Goal: Obtain resource: Obtain resource

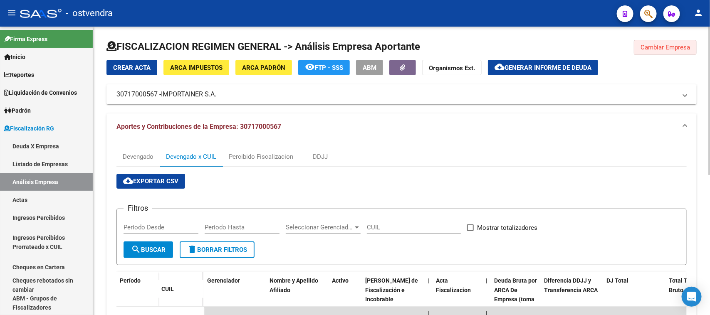
click at [677, 52] on button "Cambiar Empresa" at bounding box center [665, 47] width 63 height 15
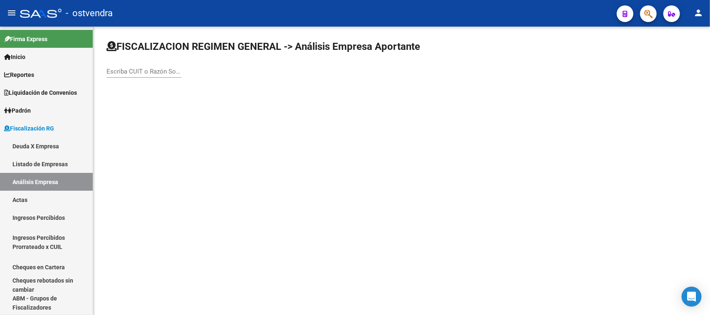
click at [136, 77] on div "Escriba CUIT o Razón Social para buscar" at bounding box center [144, 73] width 75 height 26
click at [139, 74] on input "Escriba CUIT o Razón Social para buscar" at bounding box center [144, 71] width 75 height 7
paste input "33717003239"
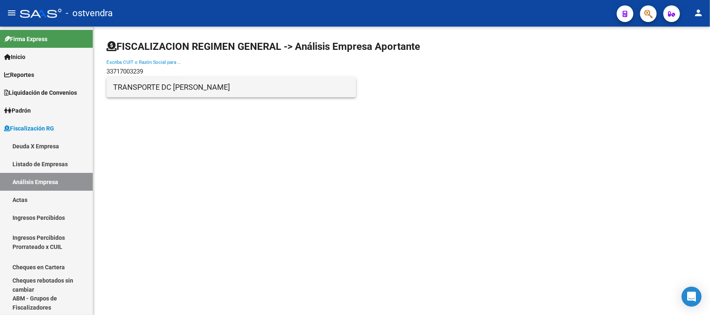
type input "33717003239"
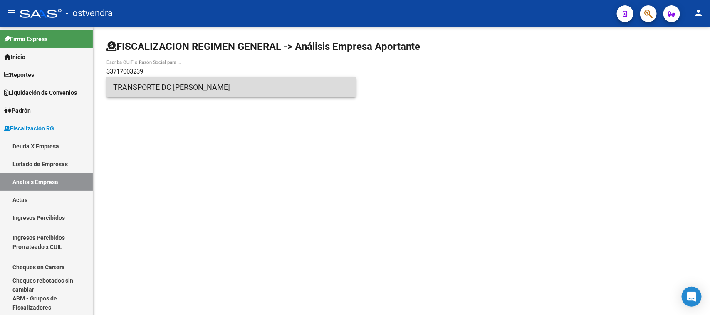
click at [159, 92] on span "TRANSPORTE DC [PERSON_NAME]" at bounding box center [231, 87] width 236 height 20
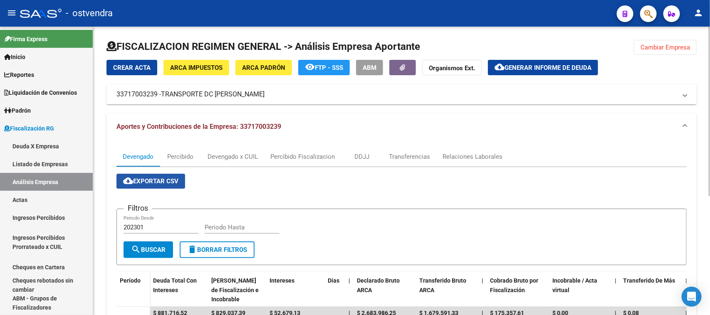
click at [150, 179] on span "cloud_download Exportar CSV" at bounding box center [150, 181] width 55 height 7
click at [226, 156] on div "Devengado x CUIL" at bounding box center [233, 156] width 50 height 9
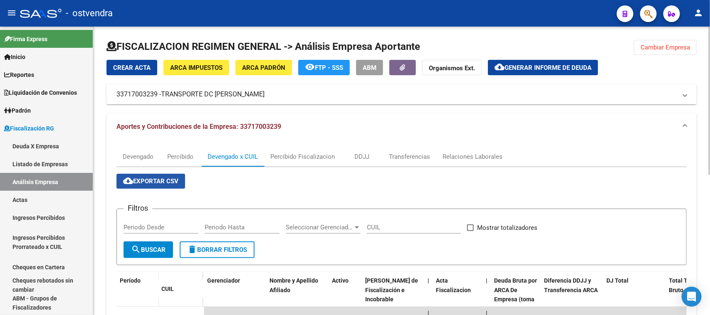
click at [163, 184] on button "cloud_download Exportar CSV" at bounding box center [151, 181] width 69 height 15
click at [527, 69] on span "Generar informe de deuda" at bounding box center [548, 67] width 87 height 7
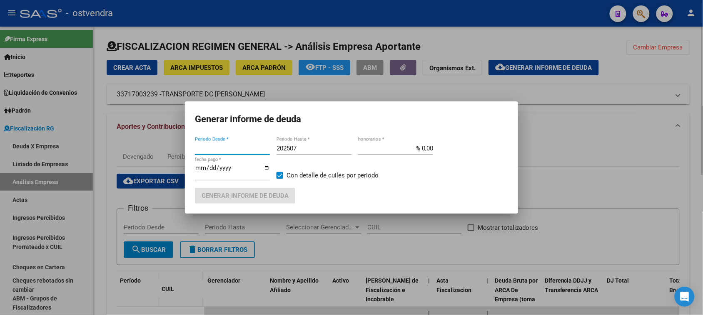
type input "202506"
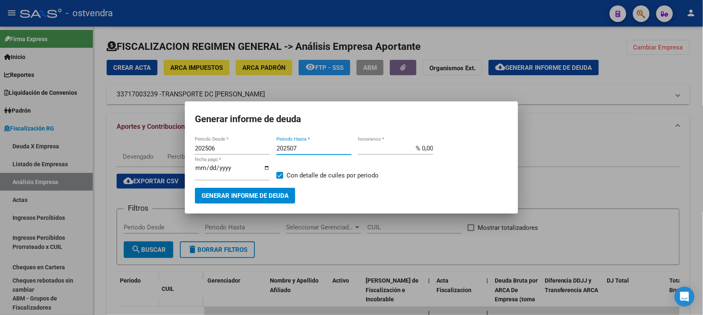
click at [311, 146] on input "202507" at bounding box center [313, 148] width 75 height 7
type input "202509"
click at [240, 146] on input "202506" at bounding box center [232, 148] width 75 height 7
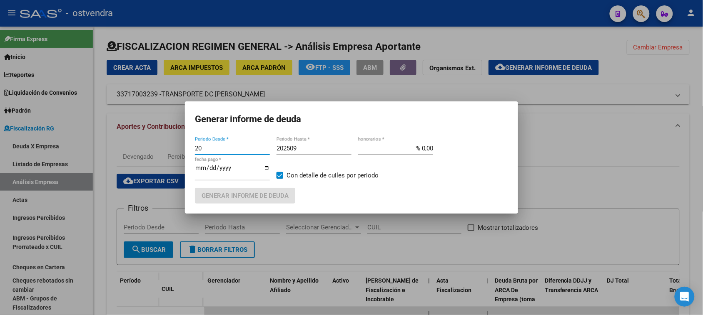
type input "2"
type input "201901"
click at [209, 169] on input "[DATE]" at bounding box center [232, 171] width 75 height 13
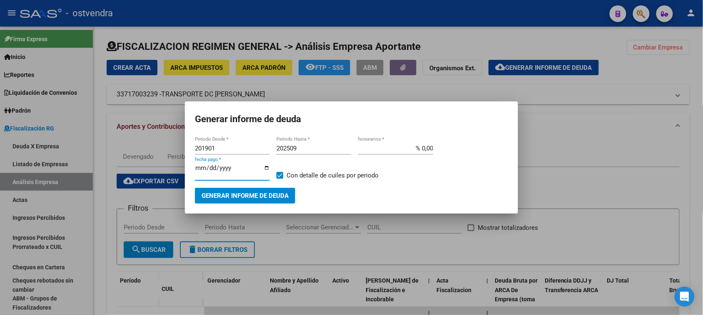
type input "[DATE]"
click at [238, 193] on span "Generar informe de deuda" at bounding box center [244, 196] width 87 height 7
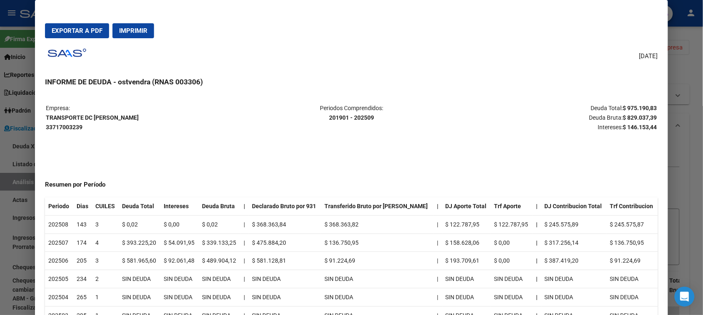
click at [83, 33] on span "Exportar a PDF" at bounding box center [77, 30] width 51 height 7
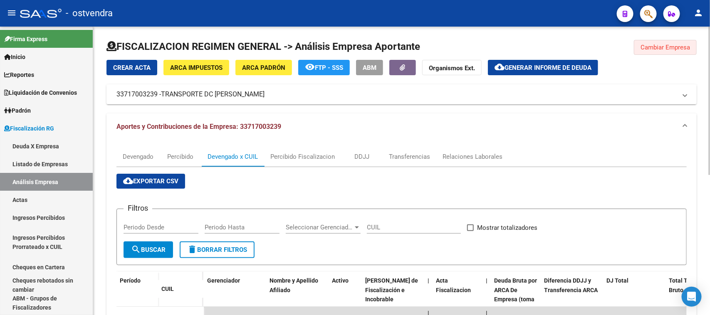
click at [661, 44] on span "Cambiar Empresa" at bounding box center [666, 47] width 50 height 7
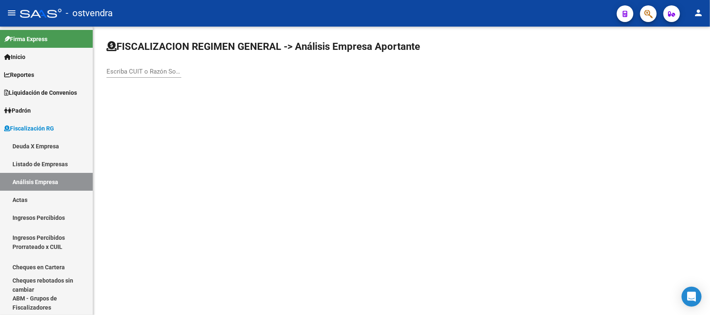
click at [159, 78] on div "Escriba CUIT o Razón Social para buscar" at bounding box center [144, 73] width 75 height 26
click at [161, 73] on input "Escriba CUIT o Razón Social para buscar" at bounding box center [144, 71] width 75 height 7
paste input "30717354997"
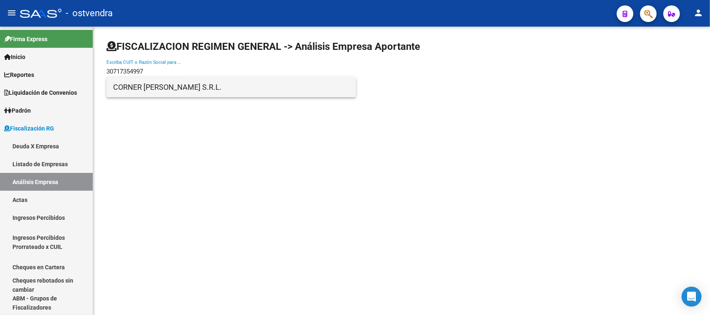
type input "30717354997"
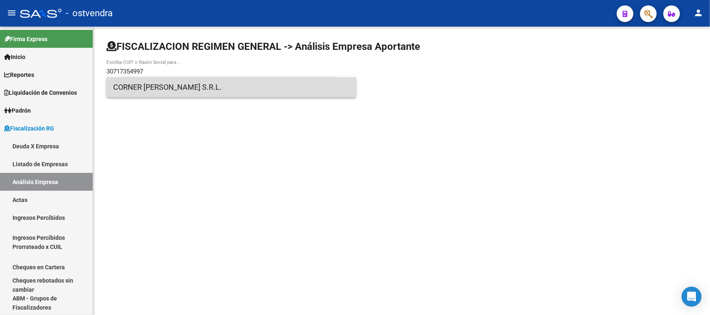
click at [187, 95] on span "CORNER [PERSON_NAME] S.R.L." at bounding box center [231, 87] width 236 height 20
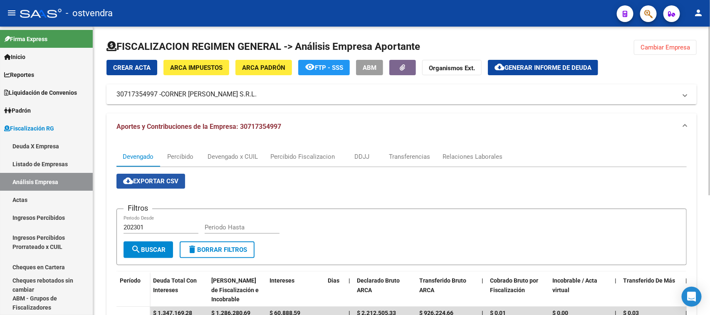
click at [157, 180] on span "cloud_download Exportar CSV" at bounding box center [150, 181] width 55 height 7
click at [232, 159] on div "Devengado x CUIL" at bounding box center [233, 156] width 50 height 9
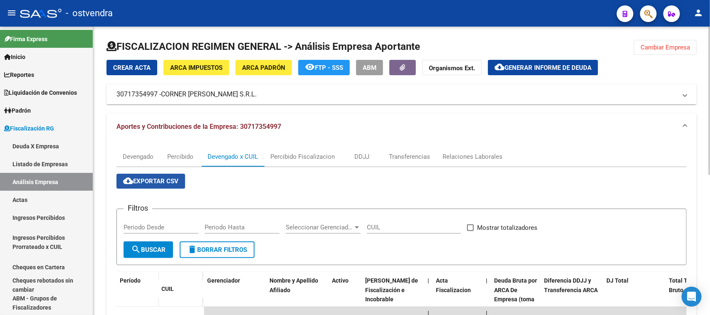
click at [173, 186] on button "cloud_download Exportar CSV" at bounding box center [151, 181] width 69 height 15
click at [535, 73] on button "cloud_download Generar informe de deuda" at bounding box center [543, 67] width 110 height 15
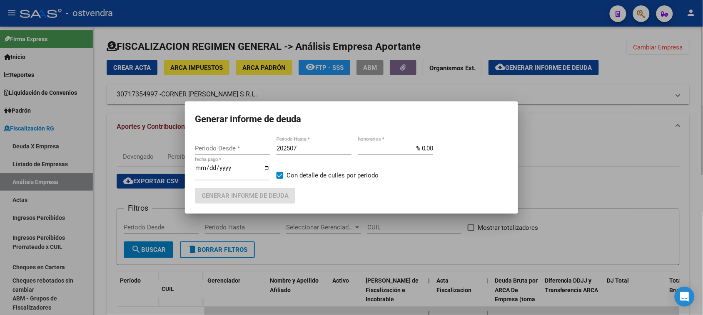
type input "202501"
click at [248, 148] on input "202501" at bounding box center [232, 148] width 75 height 7
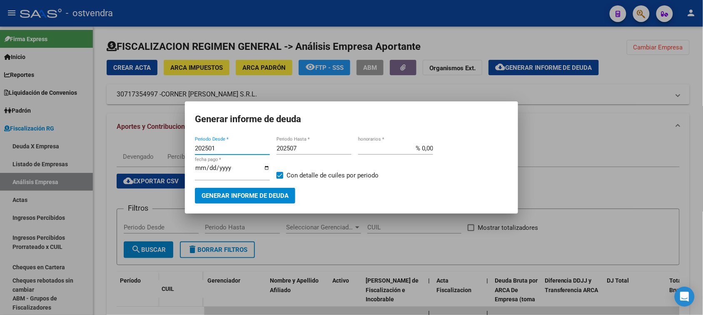
click at [248, 148] on input "202501" at bounding box center [232, 148] width 75 height 7
type input "202901"
type input "202509"
type input "[DATE]"
click at [225, 193] on span "Generar informe de deuda" at bounding box center [244, 196] width 87 height 7
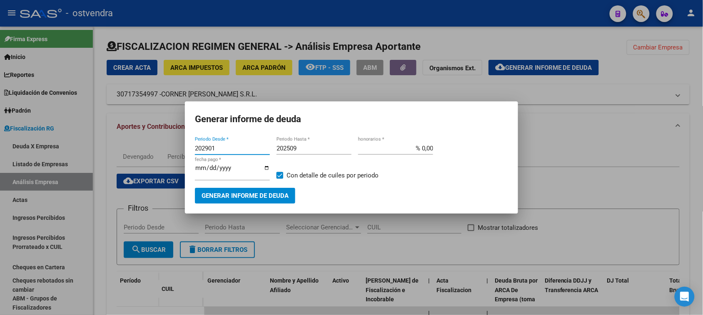
click at [205, 146] on input "202901" at bounding box center [232, 148] width 75 height 7
type input "201901"
click at [244, 193] on span "Generar informe de deuda" at bounding box center [244, 196] width 87 height 7
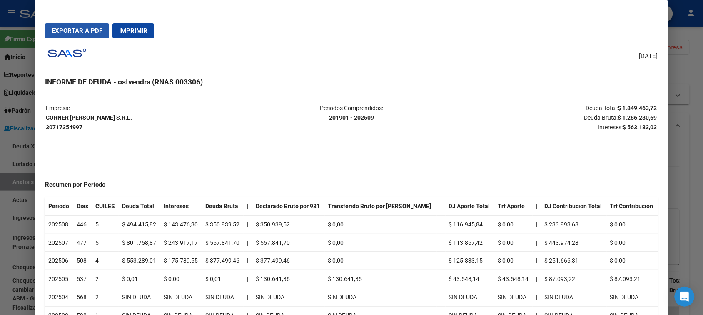
click at [87, 31] on span "Exportar a PDF" at bounding box center [77, 30] width 51 height 7
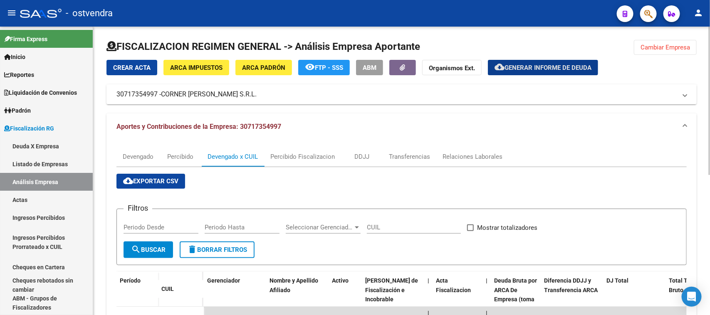
click at [658, 47] on span "Cambiar Empresa" at bounding box center [666, 47] width 50 height 7
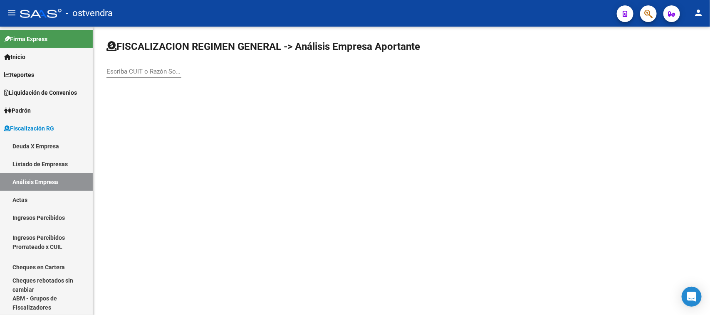
click at [147, 71] on input "Escriba CUIT o Razón Social para buscar" at bounding box center [144, 71] width 75 height 7
paste input "30716270110"
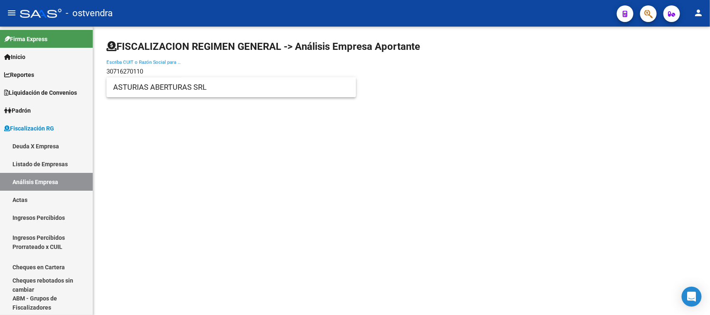
type input "30716270110"
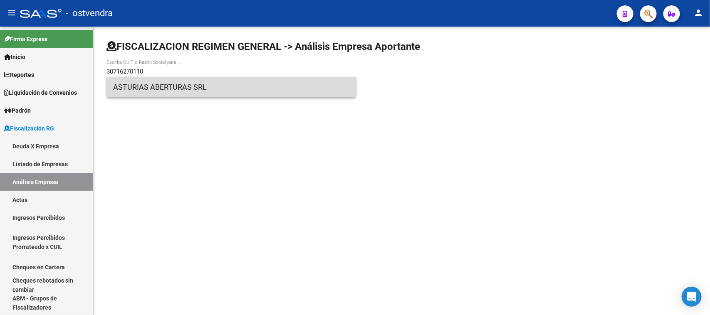
click at [159, 94] on span "ASTURIAS ABERTURAS SRL" at bounding box center [231, 87] width 236 height 20
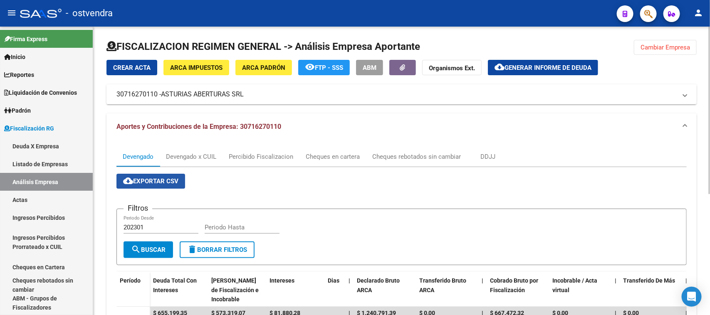
click at [167, 179] on span "cloud_download Exportar CSV" at bounding box center [150, 181] width 55 height 7
click at [196, 157] on div "Devengado x CUIL" at bounding box center [191, 156] width 50 height 9
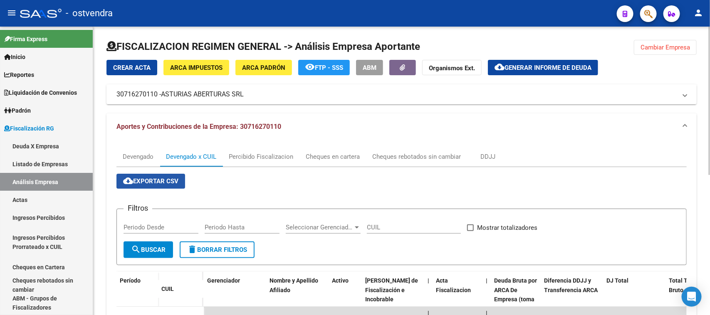
click at [169, 184] on button "cloud_download Exportar CSV" at bounding box center [151, 181] width 69 height 15
click at [550, 67] on span "Generar informe de deuda" at bounding box center [548, 67] width 87 height 7
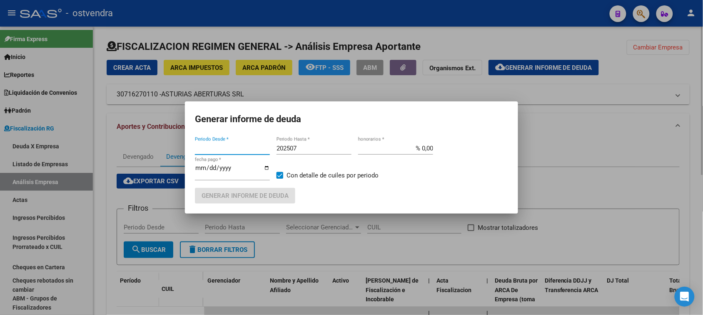
type input "202503"
click at [225, 149] on input "202503" at bounding box center [232, 148] width 75 height 7
type input "2"
type input "201901"
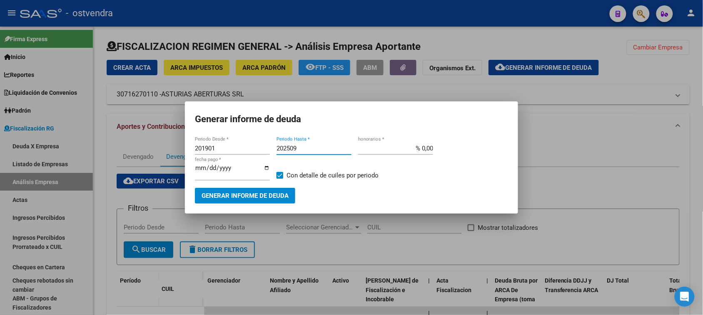
type input "202509"
type input "[DATE]"
click at [236, 199] on span "Generar informe de deuda" at bounding box center [244, 196] width 87 height 7
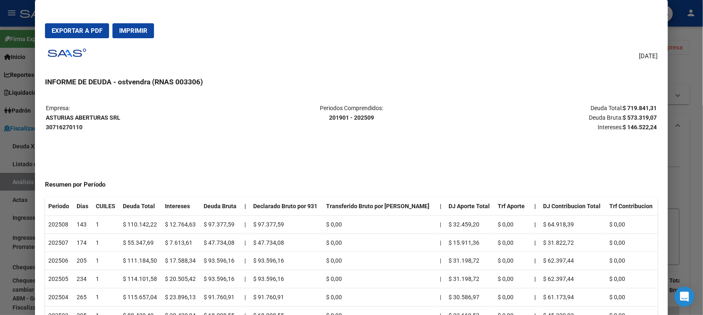
click at [87, 25] on button "Exportar a PDF" at bounding box center [77, 30] width 64 height 15
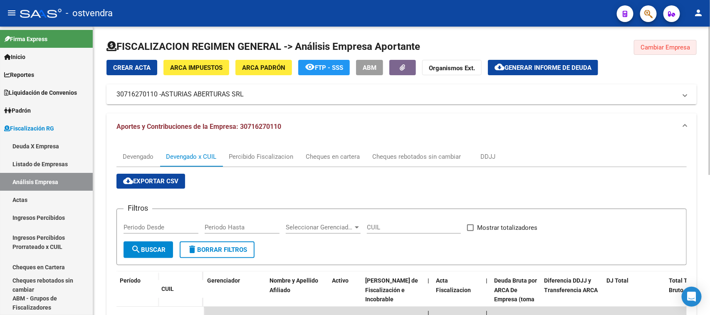
click at [650, 47] on span "Cambiar Empresa" at bounding box center [666, 47] width 50 height 7
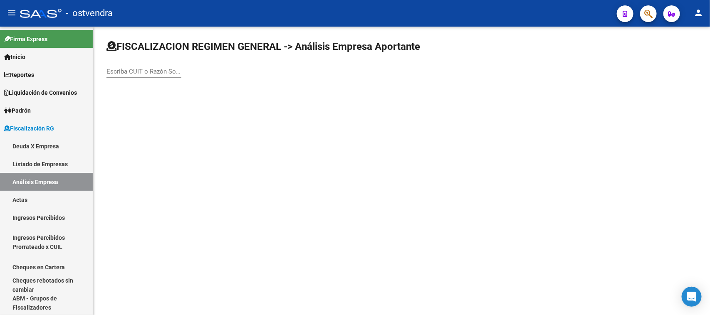
click at [155, 76] on div "Escriba CUIT o Razón Social para buscar" at bounding box center [144, 69] width 75 height 18
paste input "20312453690"
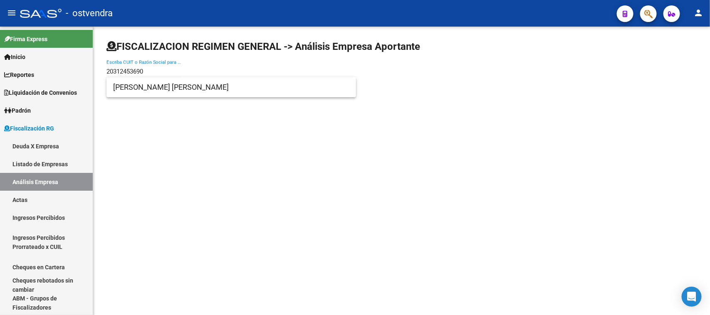
type input "20312453690"
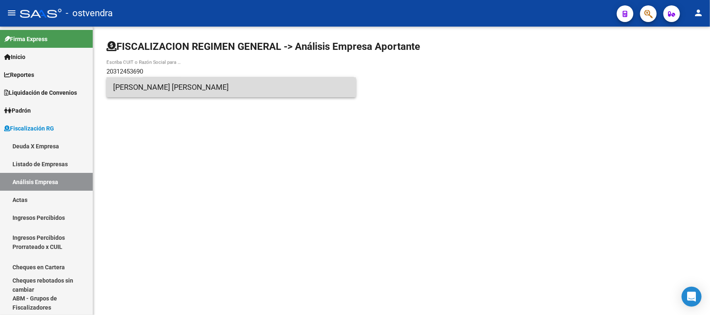
click at [197, 94] on span "[PERSON_NAME] [PERSON_NAME]" at bounding box center [231, 87] width 236 height 20
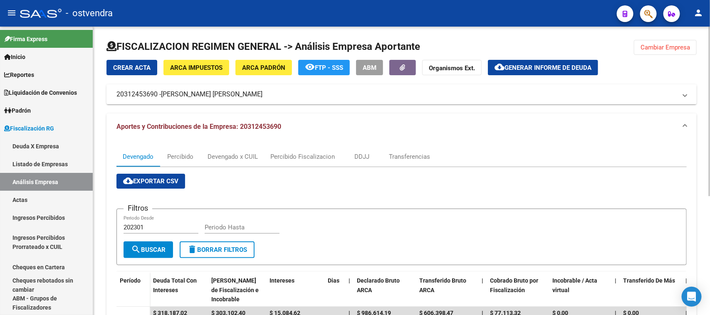
click at [169, 178] on span "cloud_download Exportar CSV" at bounding box center [150, 181] width 55 height 7
click at [240, 159] on div "Devengado x CUIL" at bounding box center [233, 156] width 50 height 9
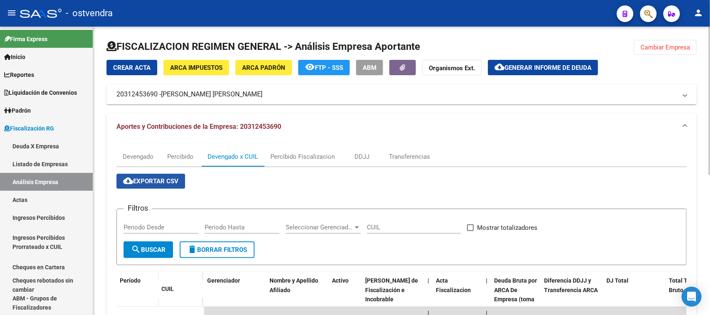
click at [157, 186] on button "cloud_download Exportar CSV" at bounding box center [151, 181] width 69 height 15
click at [562, 69] on span "Generar informe de deuda" at bounding box center [548, 67] width 87 height 7
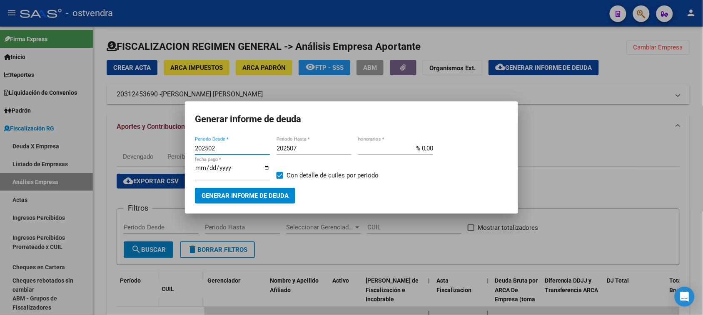
click at [227, 150] on input "202502" at bounding box center [232, 148] width 75 height 7
type input "201901"
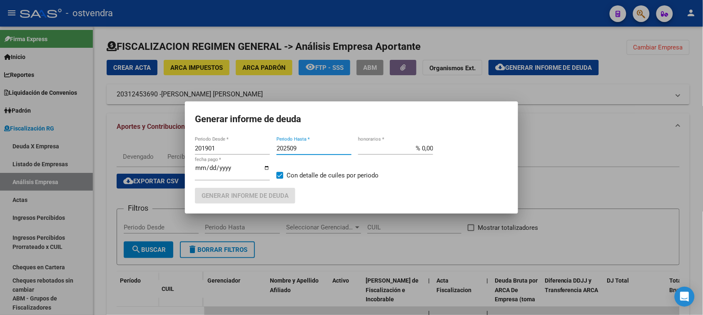
type input "202509"
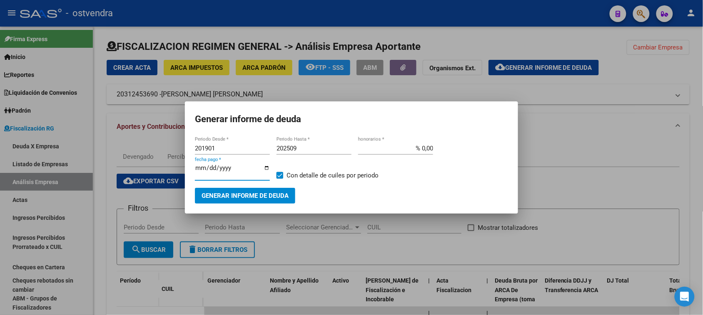
type input "[DATE]"
click at [262, 196] on span "Generar informe de deuda" at bounding box center [244, 196] width 87 height 7
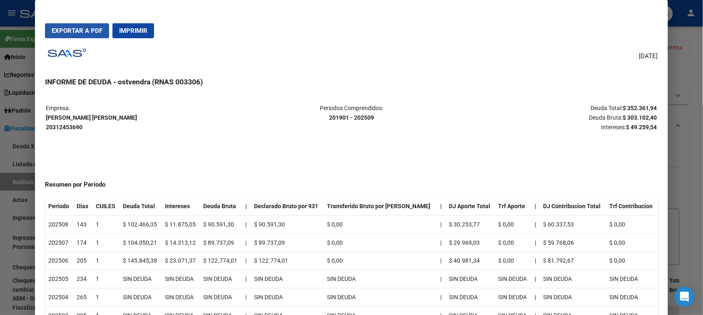
click at [90, 30] on span "Exportar a PDF" at bounding box center [77, 30] width 51 height 7
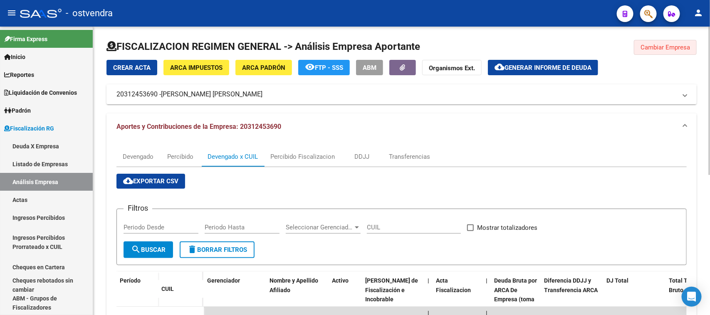
click at [665, 53] on button "Cambiar Empresa" at bounding box center [665, 47] width 63 height 15
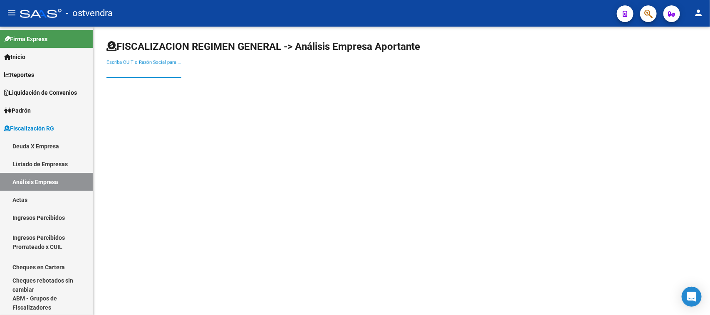
click at [153, 69] on input "Escriba CUIT o Razón Social para buscar" at bounding box center [144, 71] width 75 height 7
paste input "20141161807"
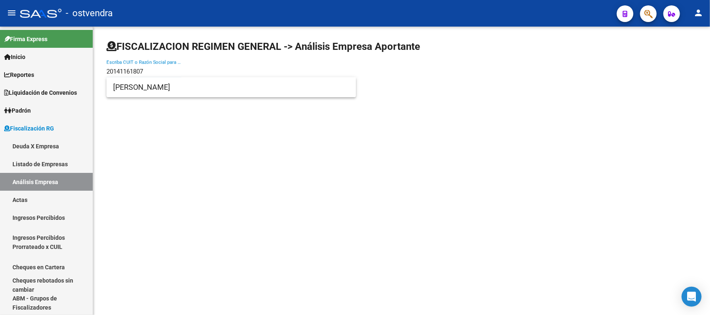
type input "20141161807"
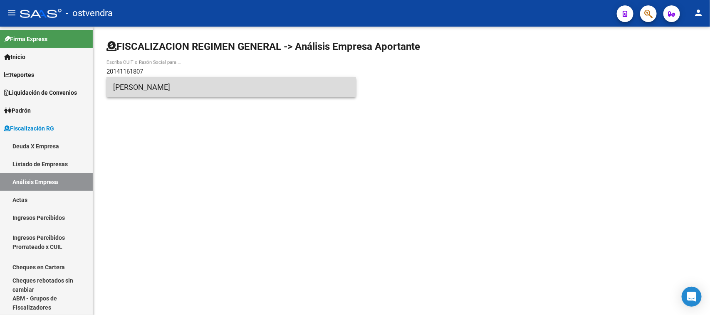
click at [169, 85] on span "[PERSON_NAME]" at bounding box center [231, 87] width 236 height 20
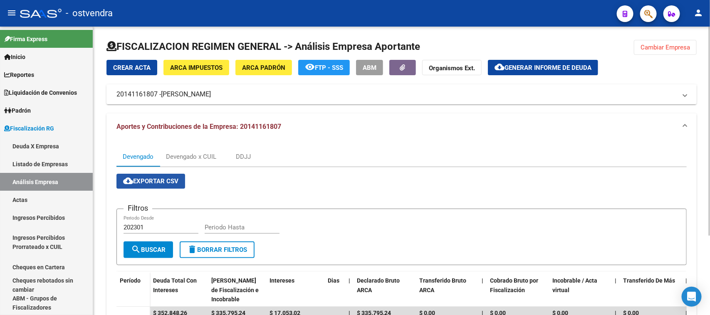
click at [164, 174] on button "cloud_download Exportar CSV" at bounding box center [151, 181] width 69 height 15
click at [189, 157] on div "Devengado x CUIL" at bounding box center [191, 156] width 50 height 9
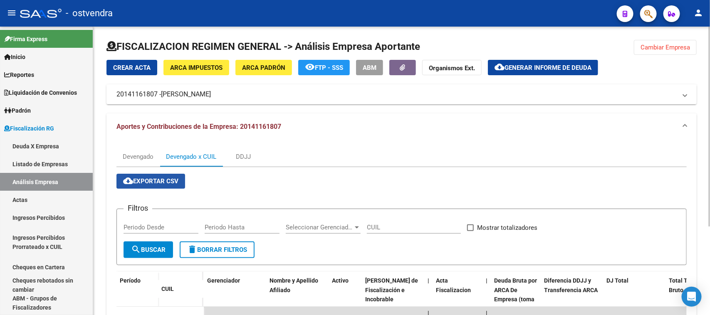
click at [173, 182] on span "cloud_download Exportar CSV" at bounding box center [150, 181] width 55 height 7
click at [517, 72] on button "cloud_download Generar informe de deuda" at bounding box center [543, 67] width 110 height 15
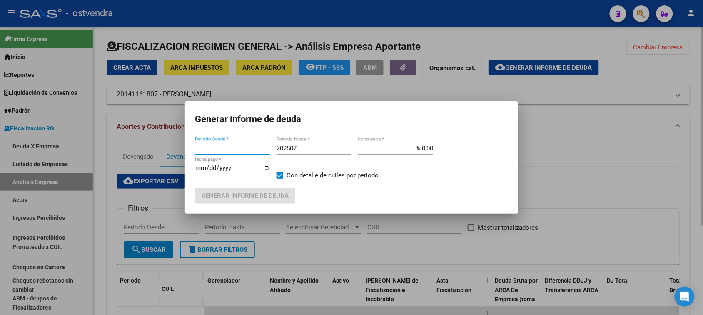
type input "202301"
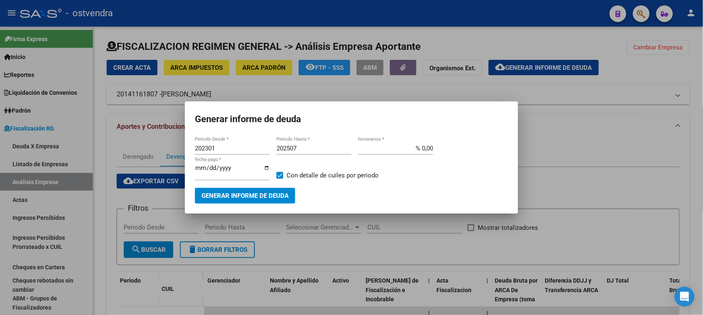
click at [346, 140] on mat-dialog-content "202301 Periodo Desde * 202507 Periodo Hasta * % 0,00 honorarios * [DATE] fecha …" at bounding box center [351, 170] width 333 height 68
click at [318, 149] on input "202507" at bounding box center [313, 148] width 75 height 7
type input "202509"
click at [211, 167] on input "[DATE]" at bounding box center [232, 171] width 75 height 13
type input "[DATE]"
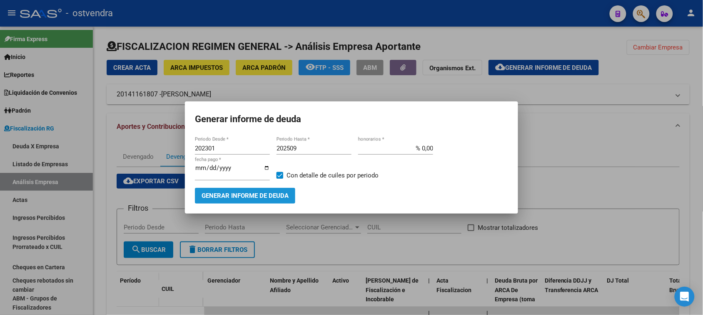
click at [244, 193] on span "Generar informe de deuda" at bounding box center [244, 196] width 87 height 7
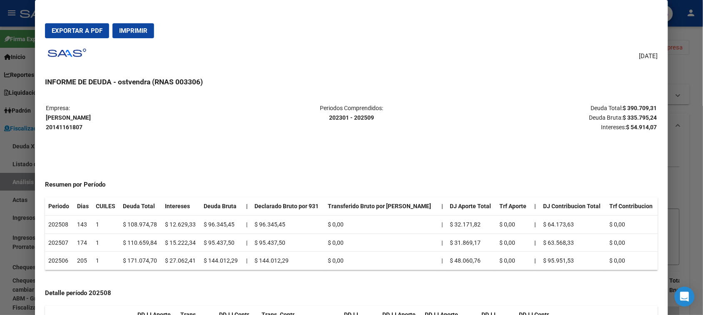
click at [84, 30] on span "Exportar a PDF" at bounding box center [77, 30] width 51 height 7
